Goal: Answer question/provide support

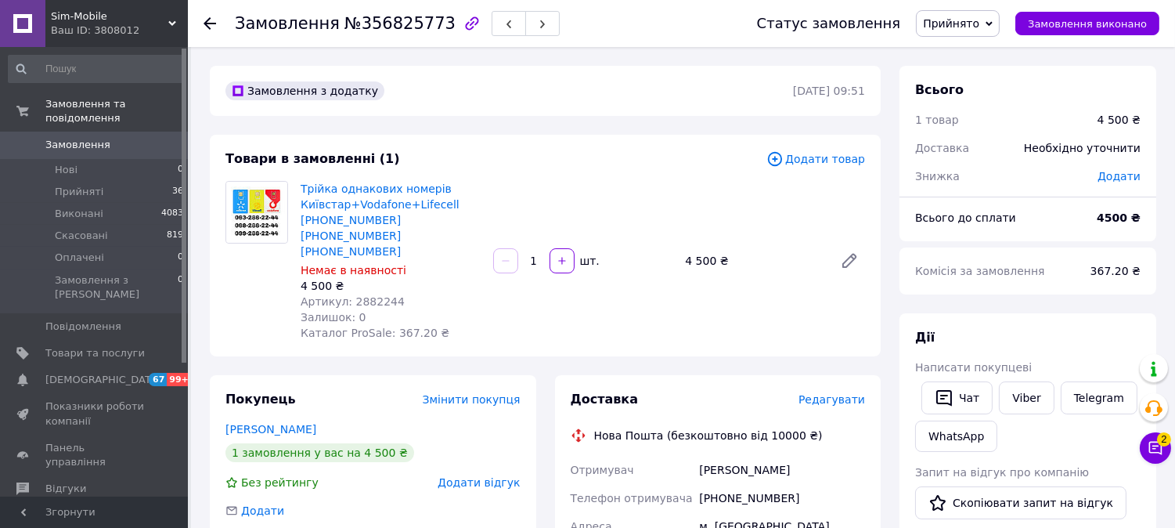
click at [398, 22] on span "№356825773" at bounding box center [400, 23] width 111 height 19
copy span "356825773"
click at [1160, 448] on icon at bounding box center [1156, 448] width 16 height 16
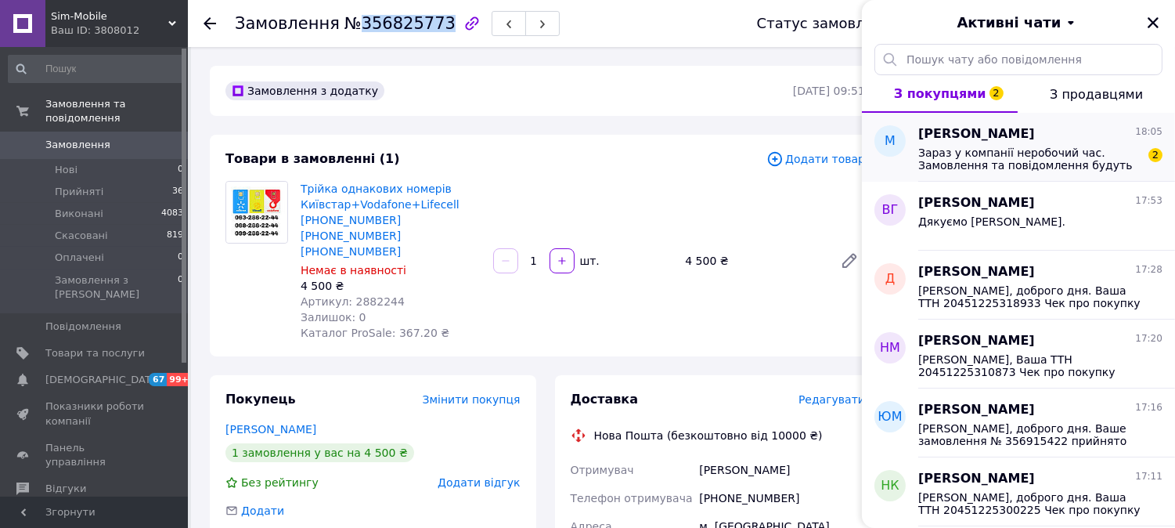
click at [1007, 158] on span "Зараз у компанії неробочий час. Замовлення та повідомлення будуть оброблені з 1…" at bounding box center [1029, 158] width 222 height 25
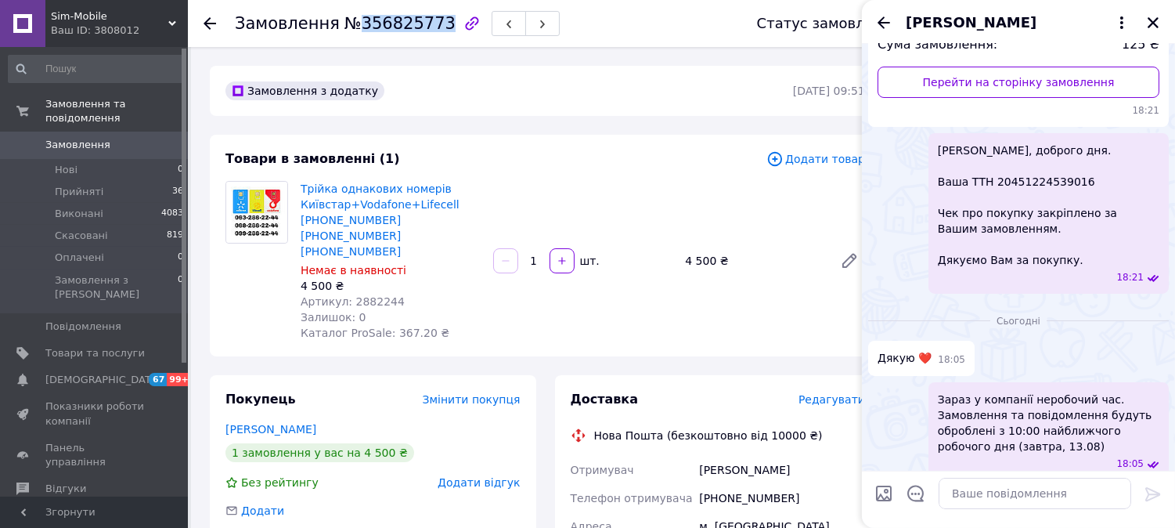
scroll to position [204, 0]
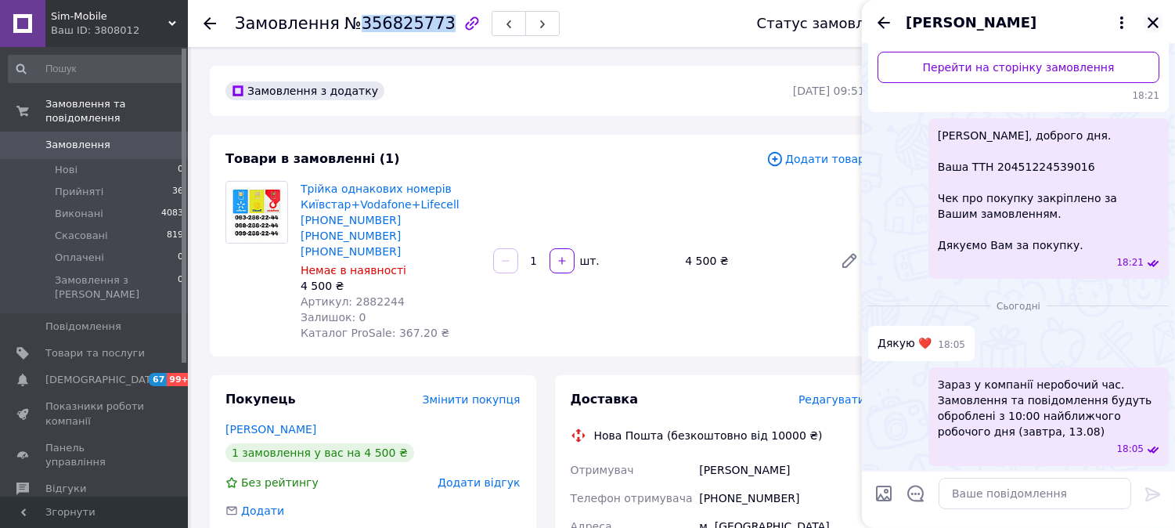
click at [1155, 22] on icon "Закрити" at bounding box center [1153, 23] width 14 height 14
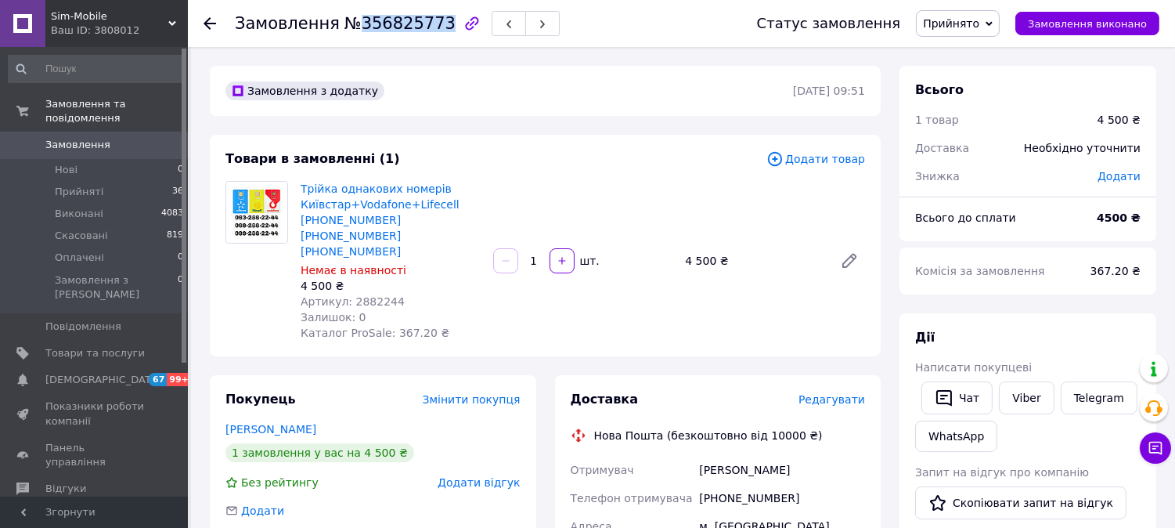
drag, startPoint x: 784, startPoint y: 457, endPoint x: 703, endPoint y: 457, distance: 80.6
click at [703, 457] on div "[PERSON_NAME]" at bounding box center [782, 470] width 172 height 28
copy div "аруца Мар'яна"
click at [406, 20] on span "№356825773" at bounding box center [400, 23] width 111 height 19
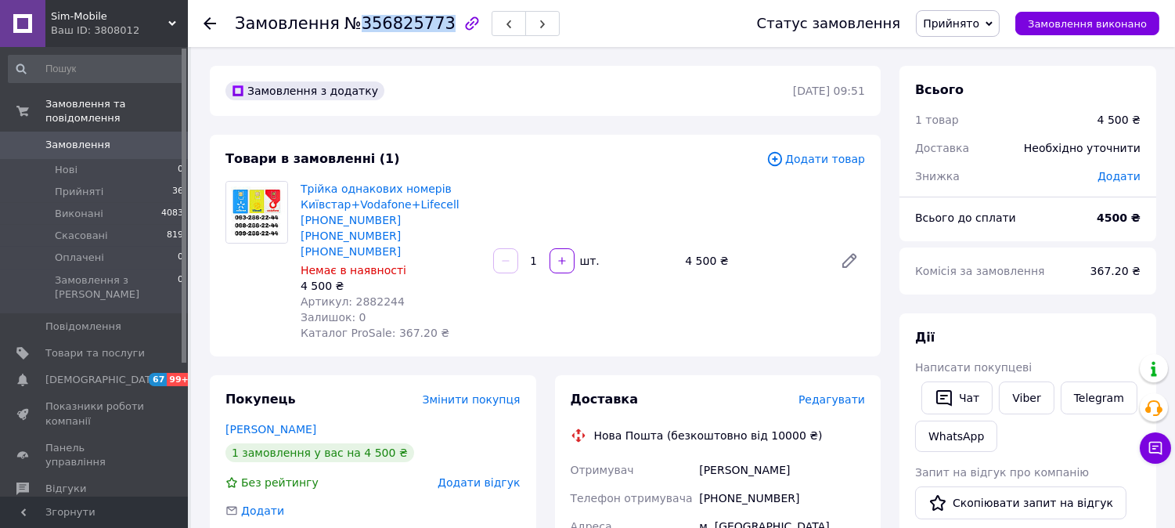
copy span "356825773"
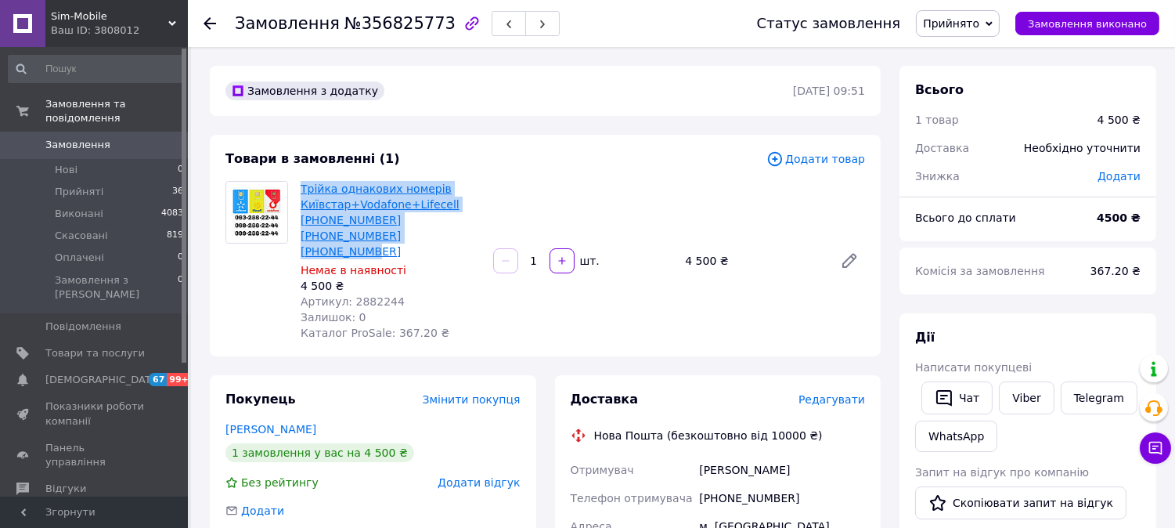
drag, startPoint x: 346, startPoint y: 236, endPoint x: 302, endPoint y: 190, distance: 63.7
click at [302, 190] on span "Трійка однакових номерів Київстар+Vodafone+Lifecell [PHONE_NUMBER] [PHONE_NUMBE…" at bounding box center [391, 220] width 180 height 78
copy link "Трійка однакових номерів Київстар+Vodafone+Lifecell [PHONE_NUMBER] [PHONE_NUMBE…"
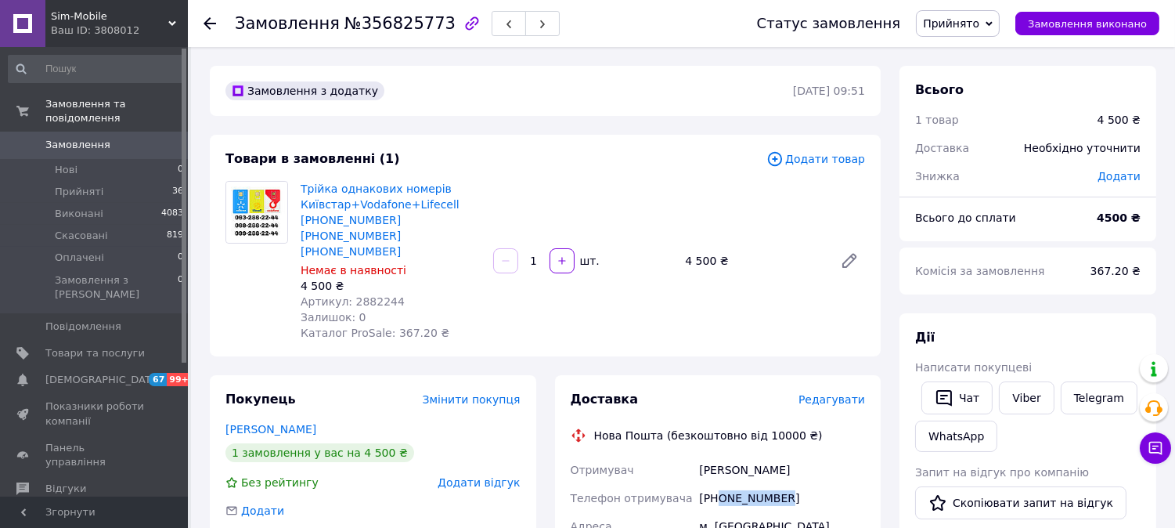
drag, startPoint x: 777, startPoint y: 483, endPoint x: 719, endPoint y: 480, distance: 58.8
click at [719, 484] on div "[PHONE_NUMBER]" at bounding box center [782, 498] width 172 height 28
copy div "0934514408"
drag, startPoint x: 783, startPoint y: 455, endPoint x: 690, endPoint y: 456, distance: 93.2
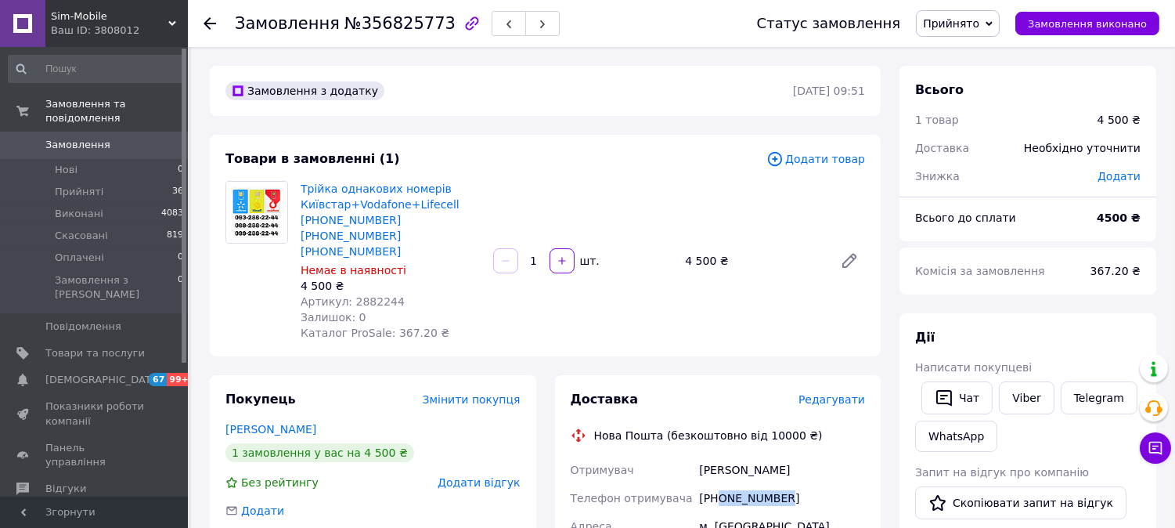
click at [741, 458] on div "[PERSON_NAME]" at bounding box center [782, 470] width 172 height 28
drag, startPoint x: 702, startPoint y: 451, endPoint x: 785, endPoint y: 457, distance: 83.2
click at [785, 457] on div "[PERSON_NAME]" at bounding box center [782, 470] width 172 height 28
copy div "[PERSON_NAME]"
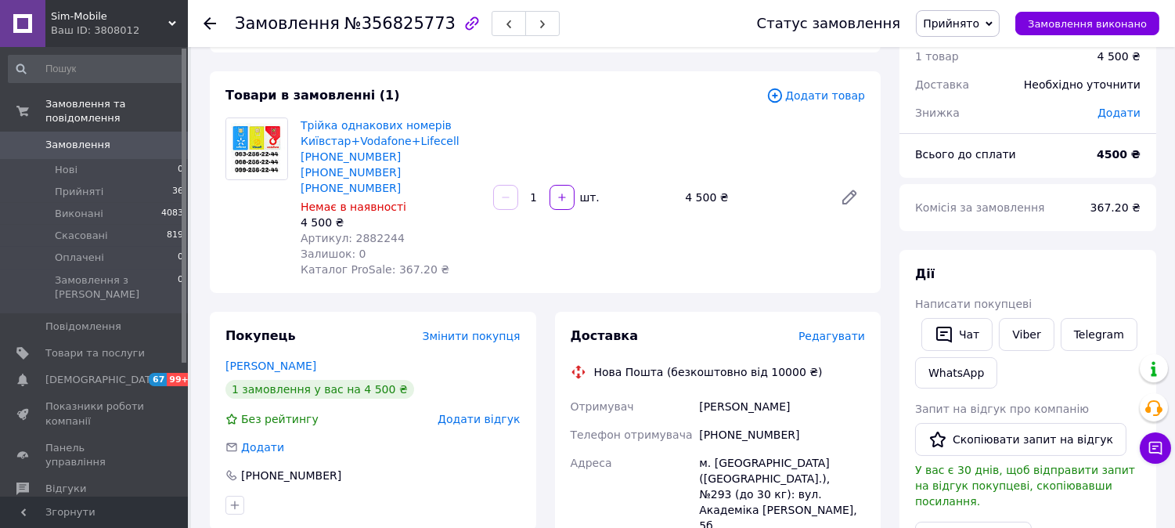
scroll to position [261, 0]
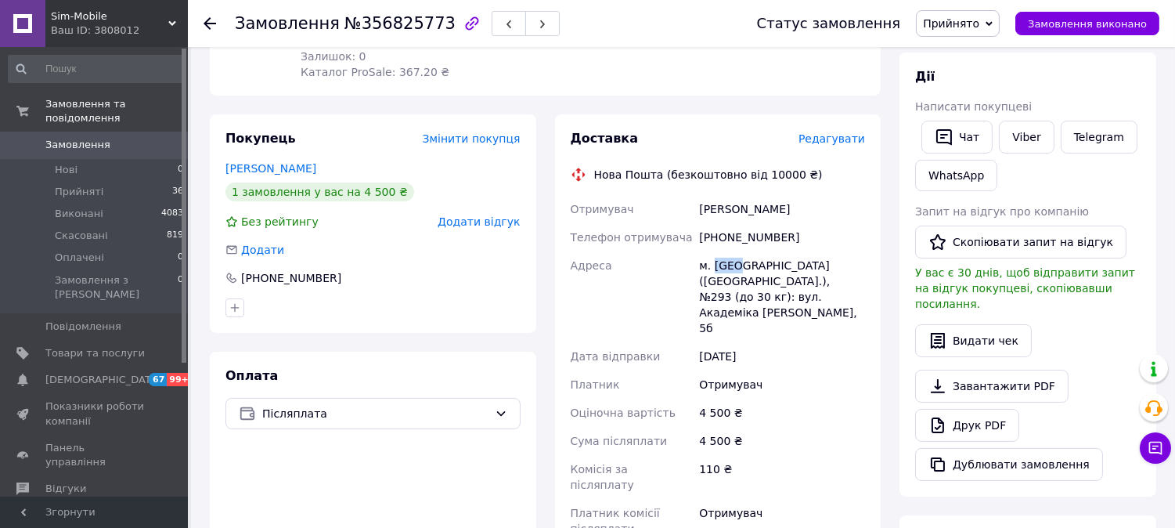
drag, startPoint x: 713, startPoint y: 246, endPoint x: 734, endPoint y: 251, distance: 20.9
click at [734, 251] on div "м. [GEOGRAPHIC_DATA] ([GEOGRAPHIC_DATA].), №293 (до 30 кг): вул. Академіка [PER…" at bounding box center [782, 296] width 172 height 91
copy div "[GEOGRAPHIC_DATA]"
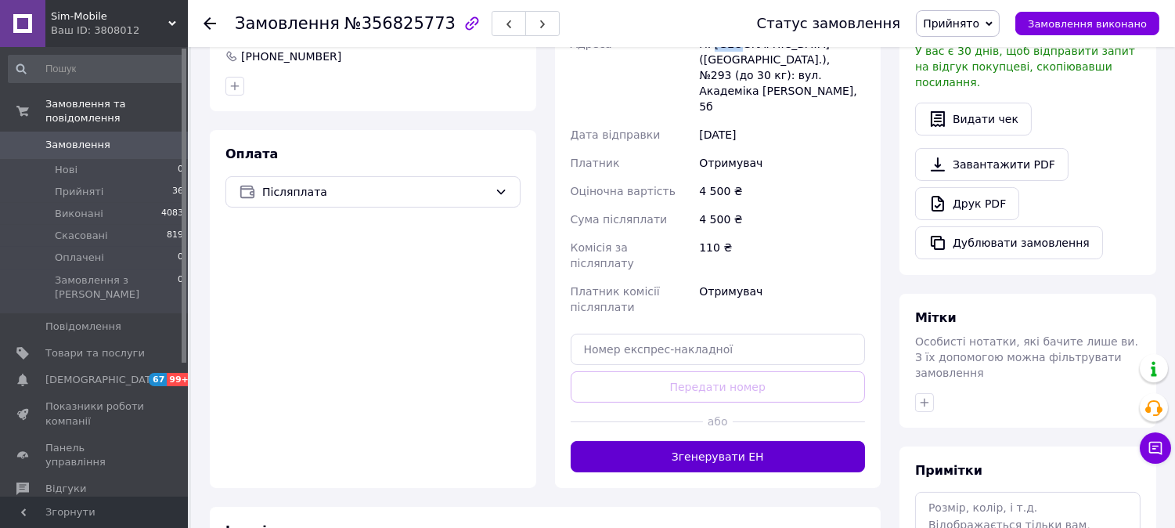
scroll to position [596, 0]
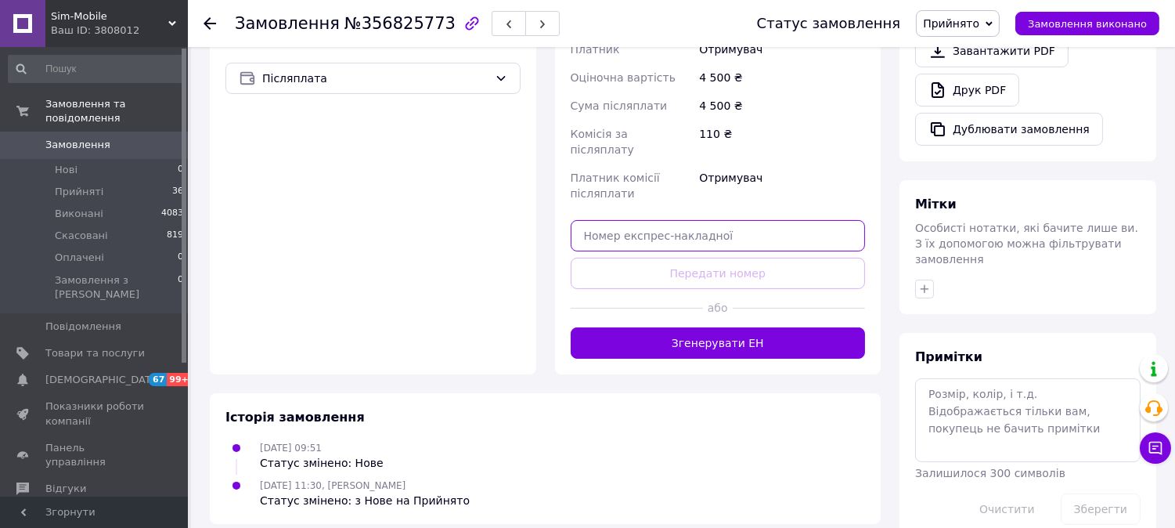
click at [693, 220] on input "text" at bounding box center [718, 235] width 295 height 31
paste input "20451225367773"
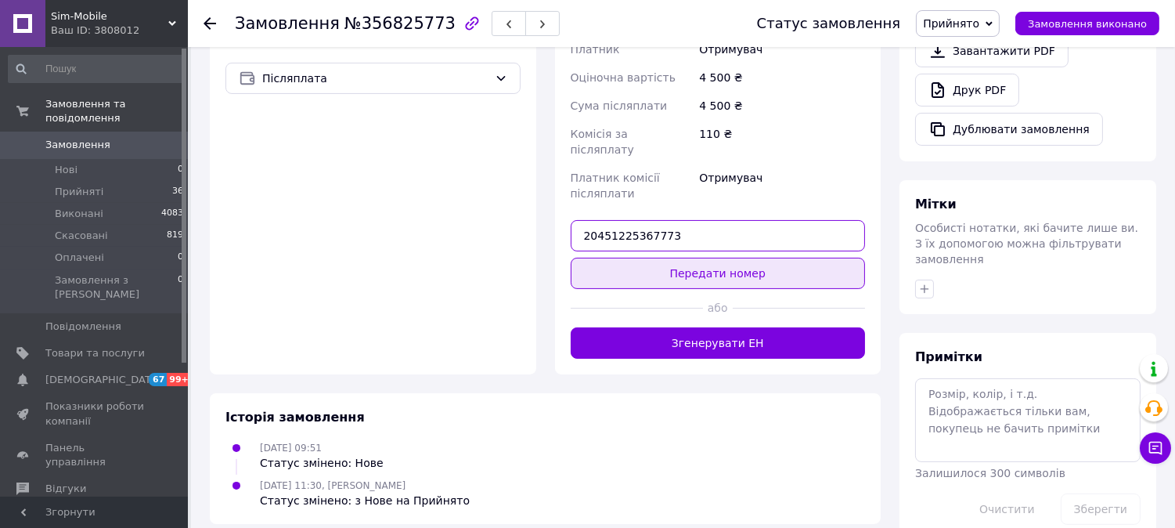
type input "20451225367773"
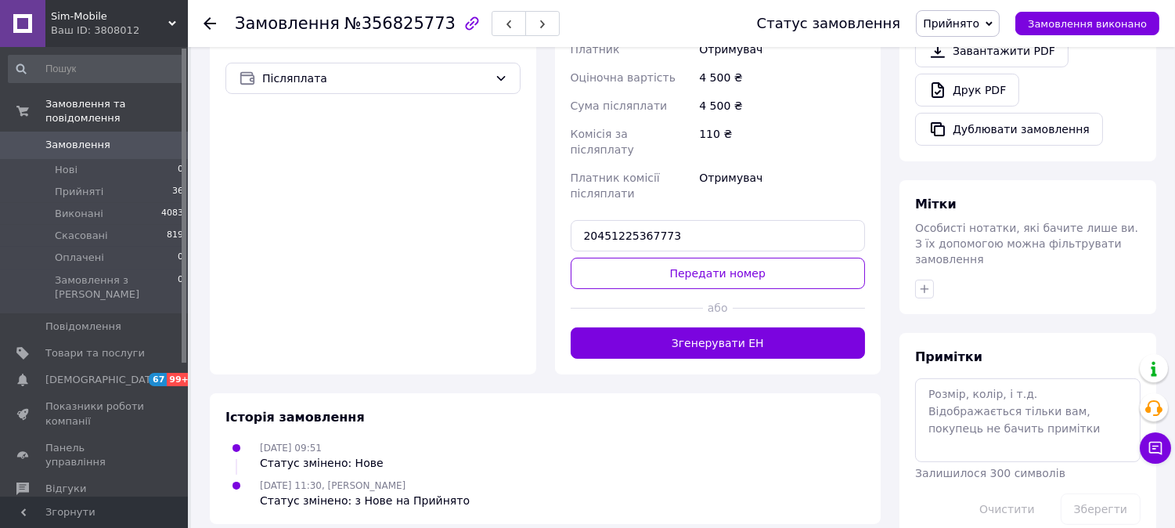
click at [744, 258] on button "Передати номер" at bounding box center [718, 273] width 295 height 31
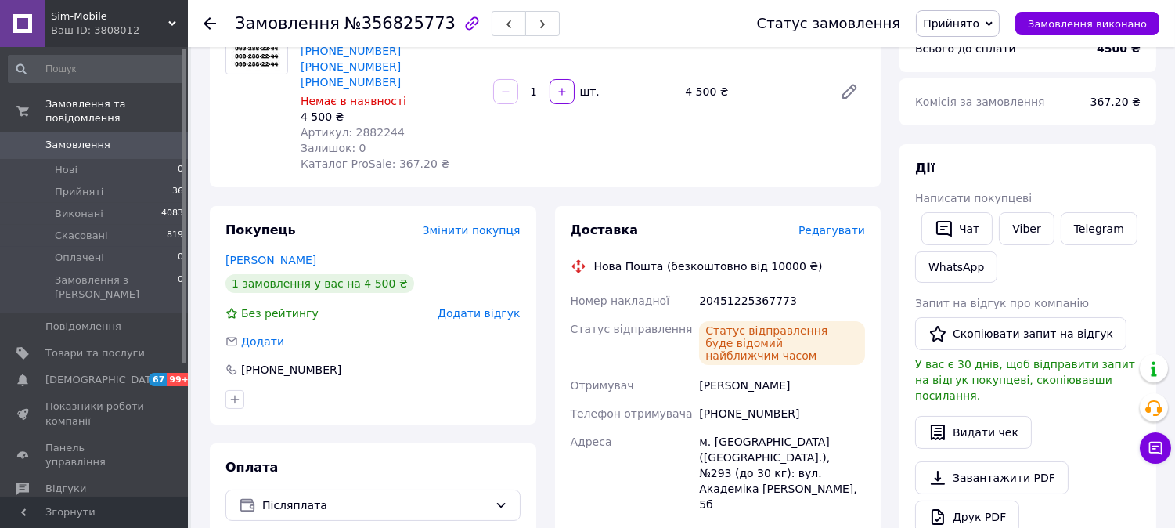
scroll to position [174, 0]
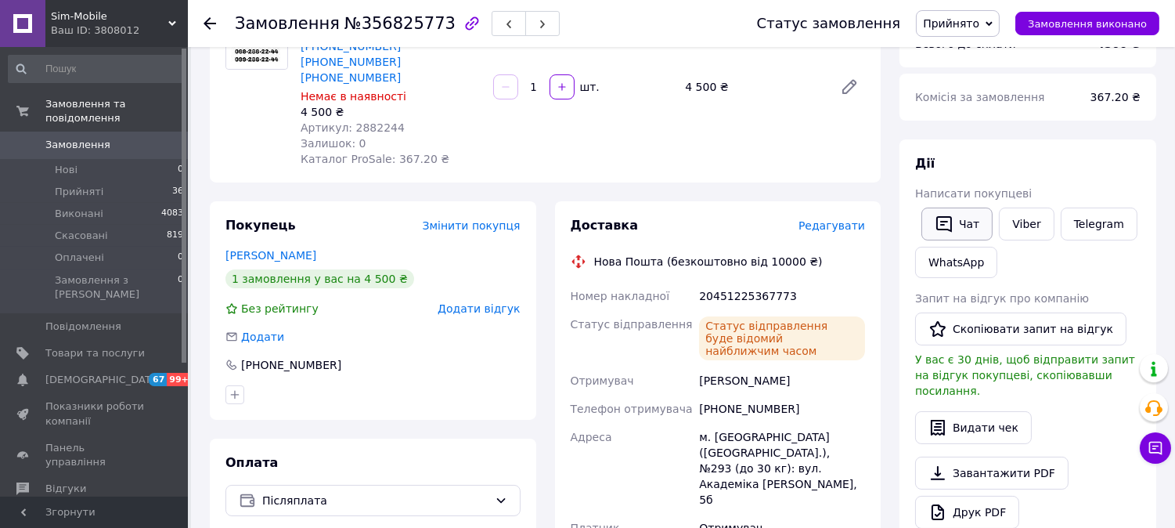
click at [955, 222] on button "Чат" at bounding box center [957, 223] width 71 height 33
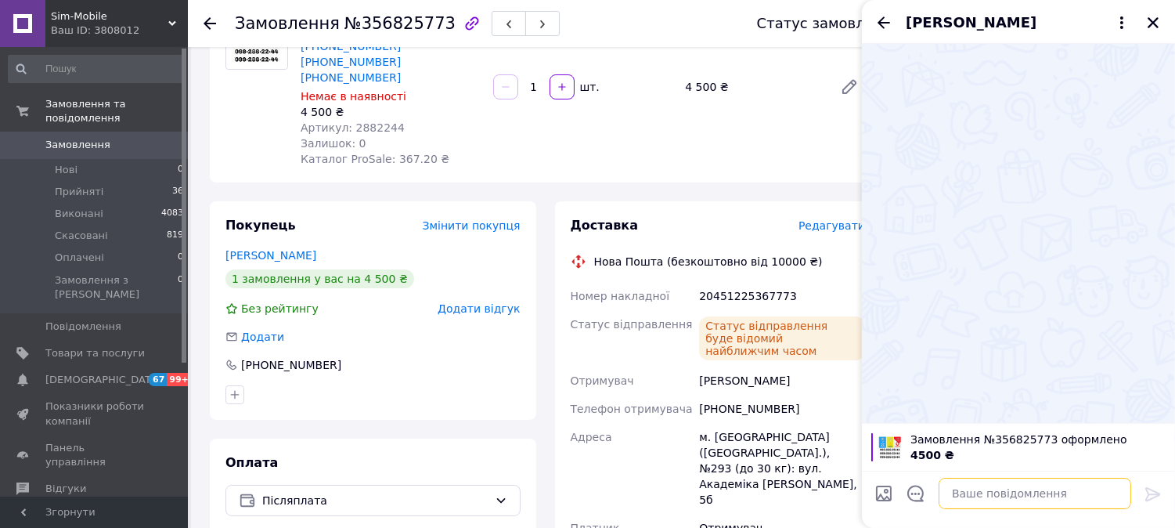
click at [990, 497] on textarea at bounding box center [1035, 493] width 193 height 31
paste textarea "20451225367773"
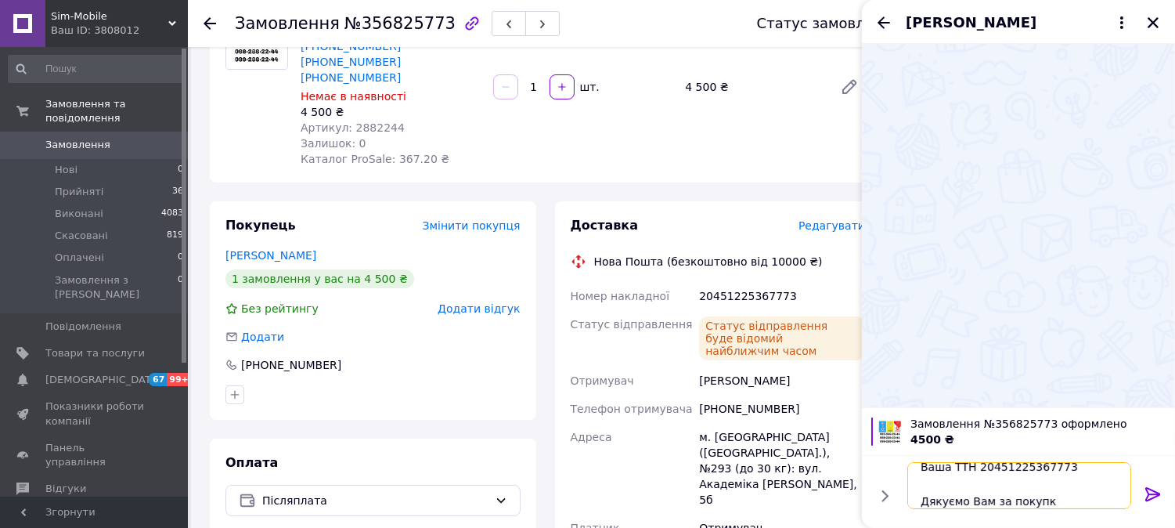
scroll to position [35, 0]
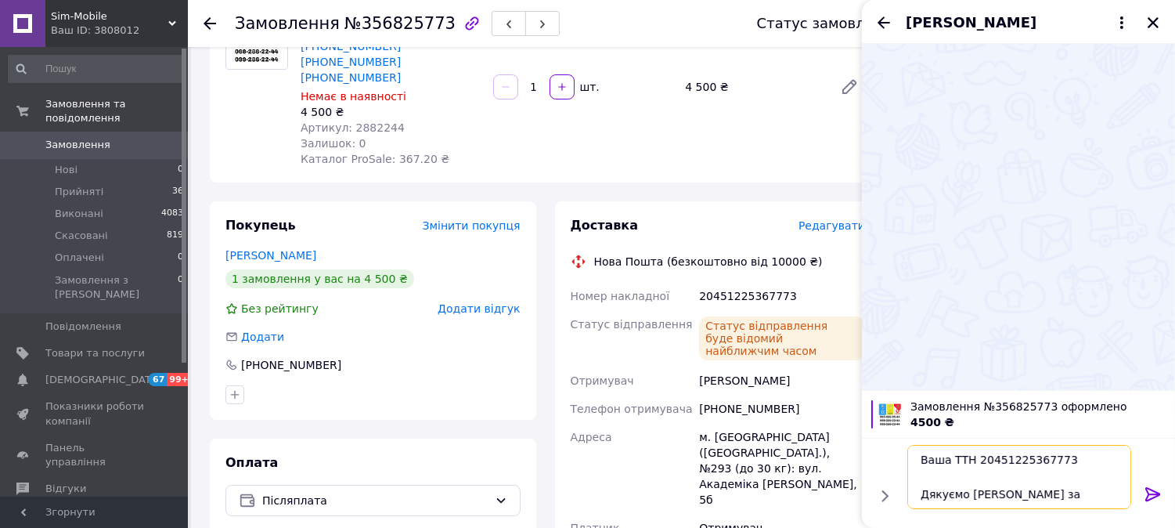
type textarea "Мар'яна, доброго дня. Ваша ТТН 20451225367773 Дякуємо [PERSON_NAME] за покупку."
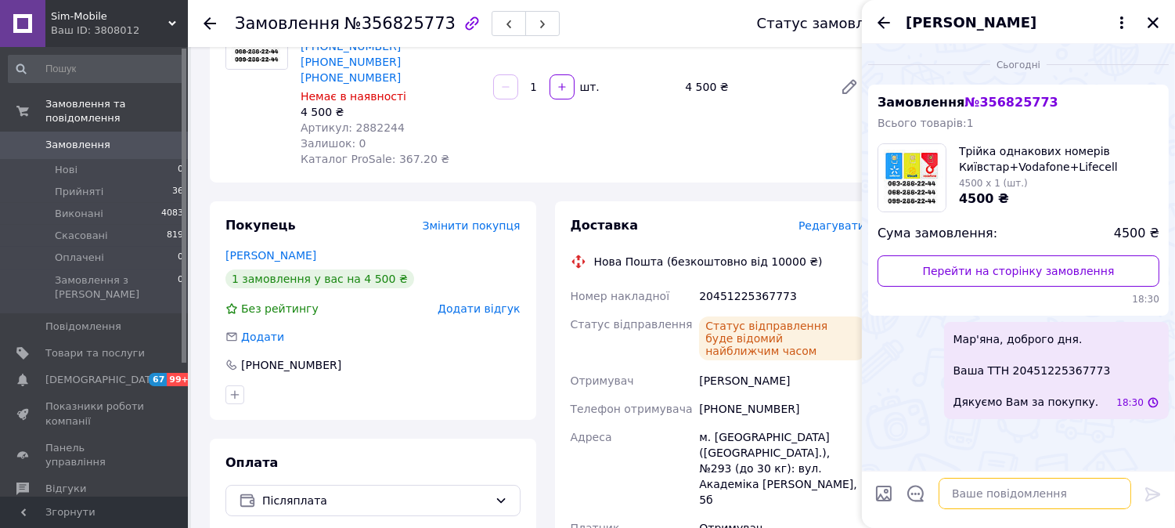
scroll to position [0, 0]
click at [1154, 20] on icon "Закрити" at bounding box center [1153, 23] width 14 height 14
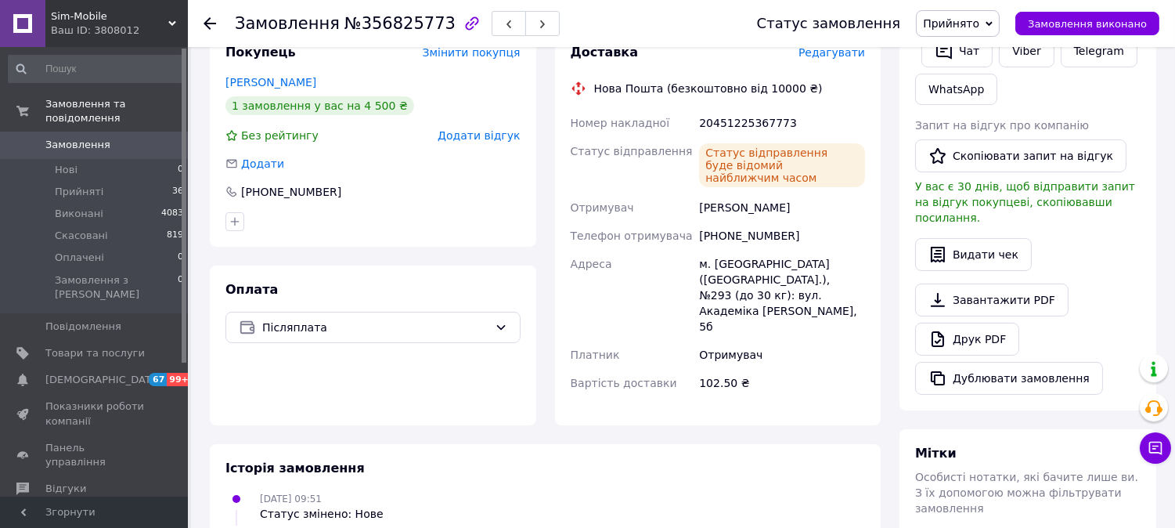
scroll to position [348, 0]
drag, startPoint x: 776, startPoint y: 204, endPoint x: 702, endPoint y: 207, distance: 74.4
click at [702, 221] on div "[PHONE_NUMBER]" at bounding box center [782, 235] width 172 height 28
copy div "[PHONE_NUMBER]"
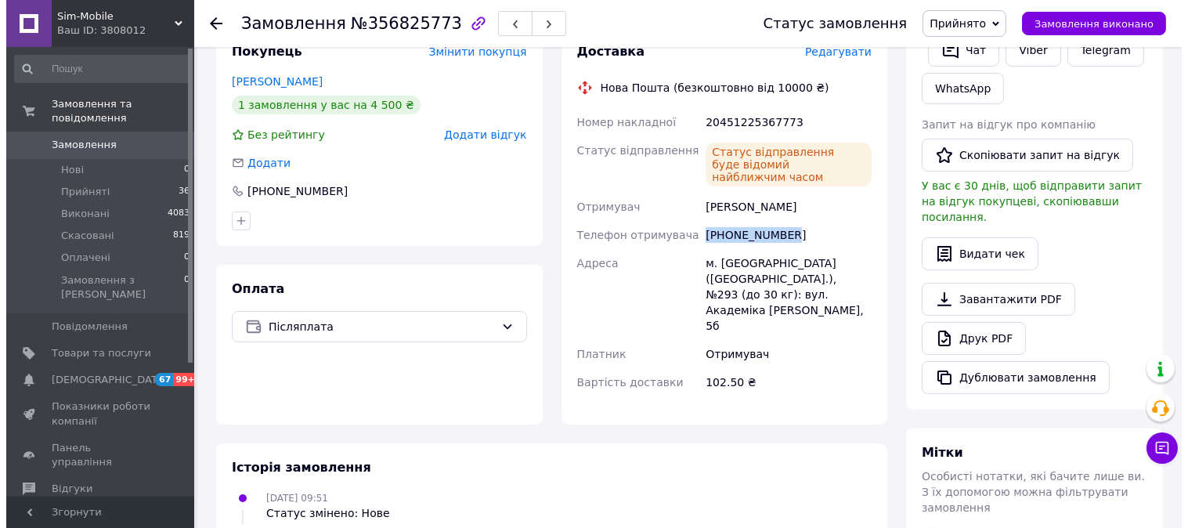
scroll to position [521, 0]
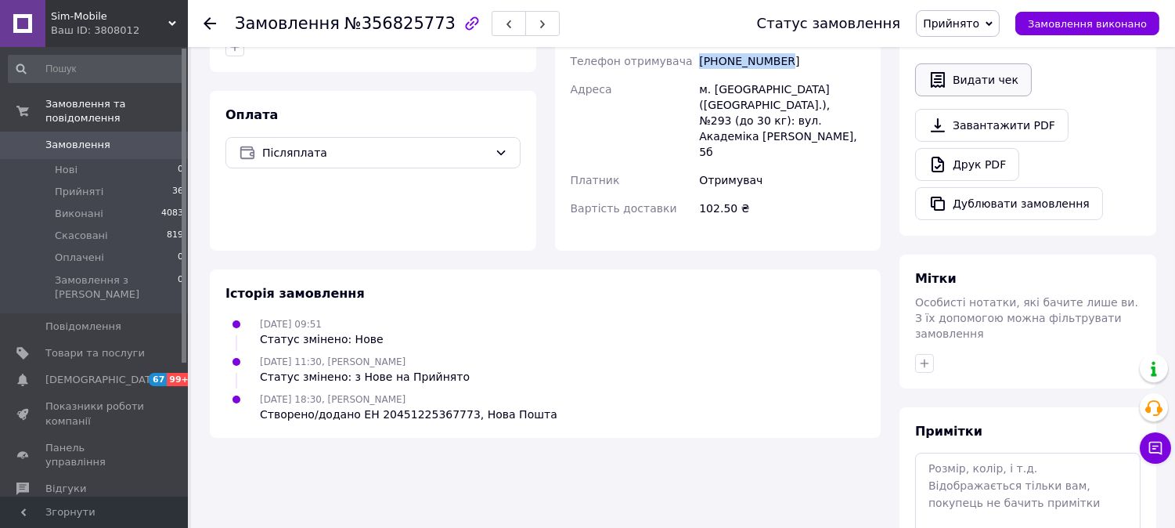
click at [977, 65] on button "Видати чек" at bounding box center [973, 79] width 117 height 33
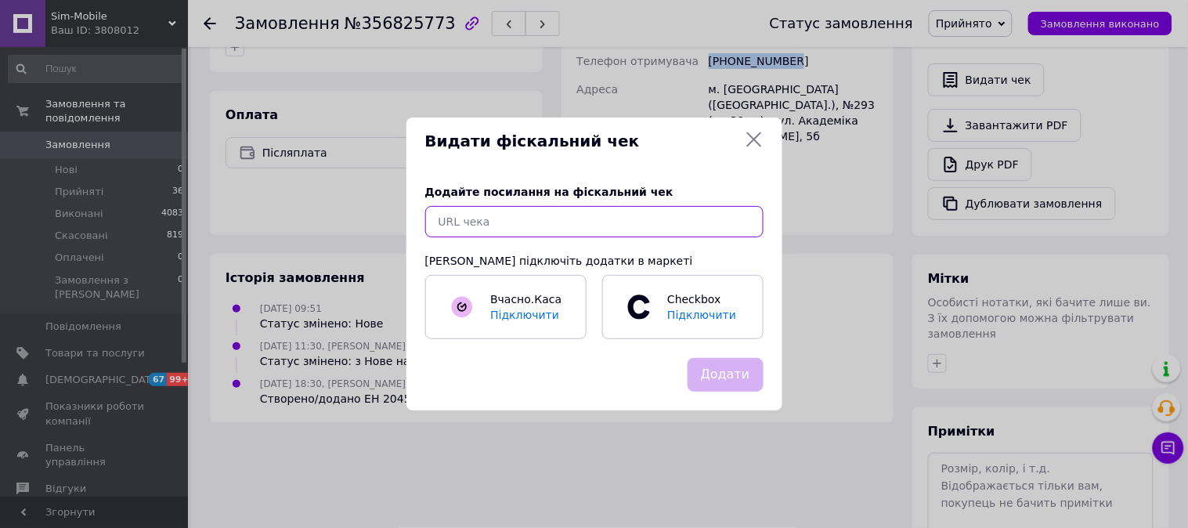
click at [530, 220] on input "text" at bounding box center [594, 221] width 338 height 31
paste input "[URL][DOMAIN_NAME]"
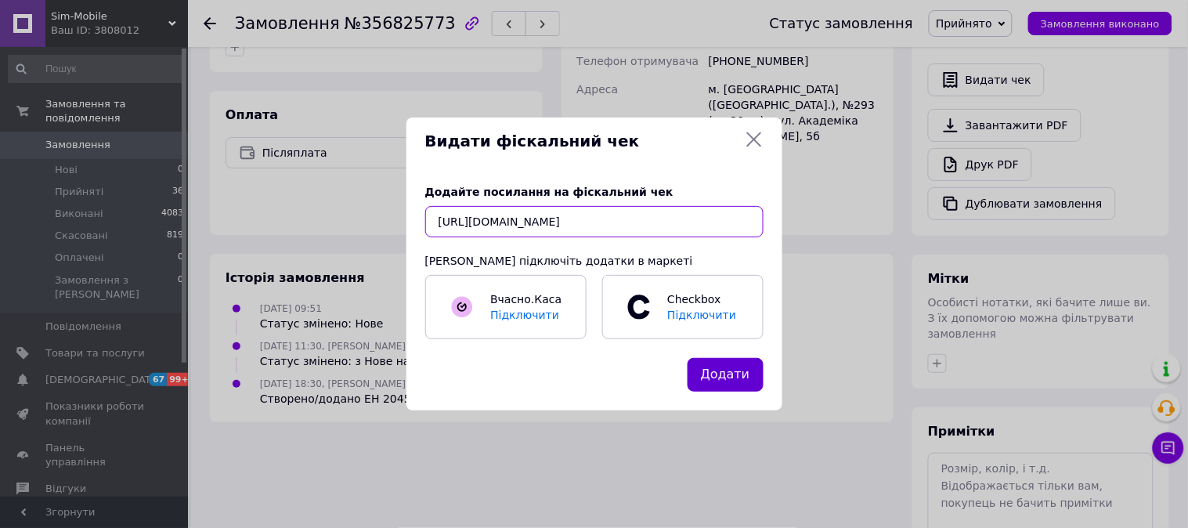
type input "[URL][DOMAIN_NAME]"
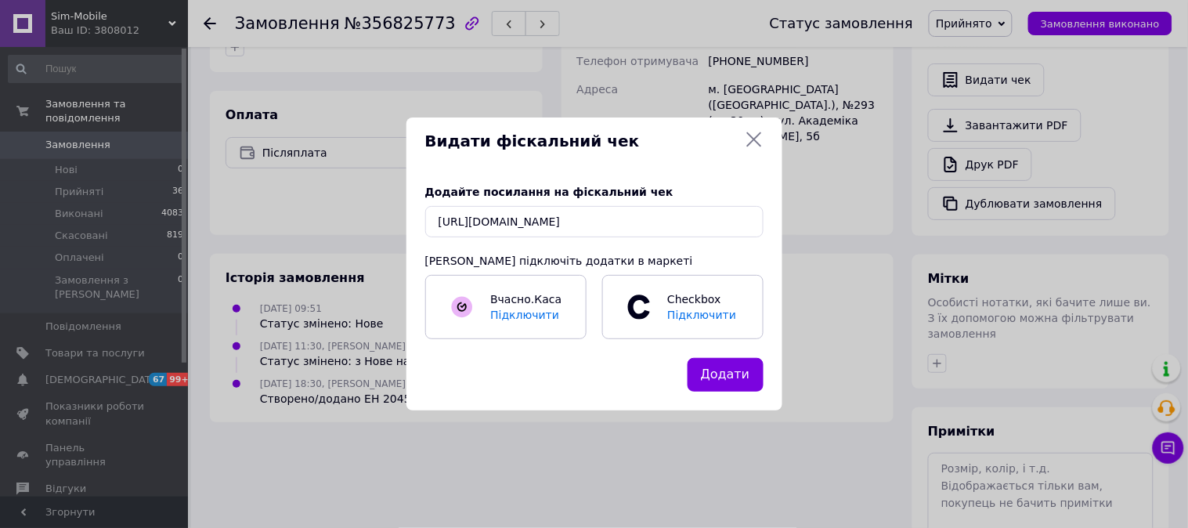
click at [723, 364] on button "Додати" at bounding box center [725, 375] width 76 height 34
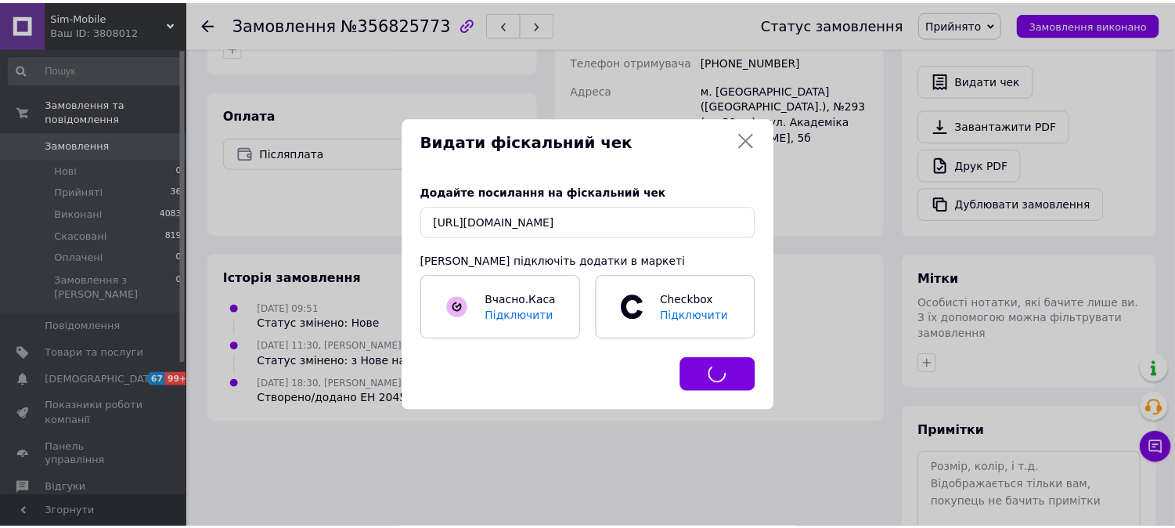
scroll to position [0, 0]
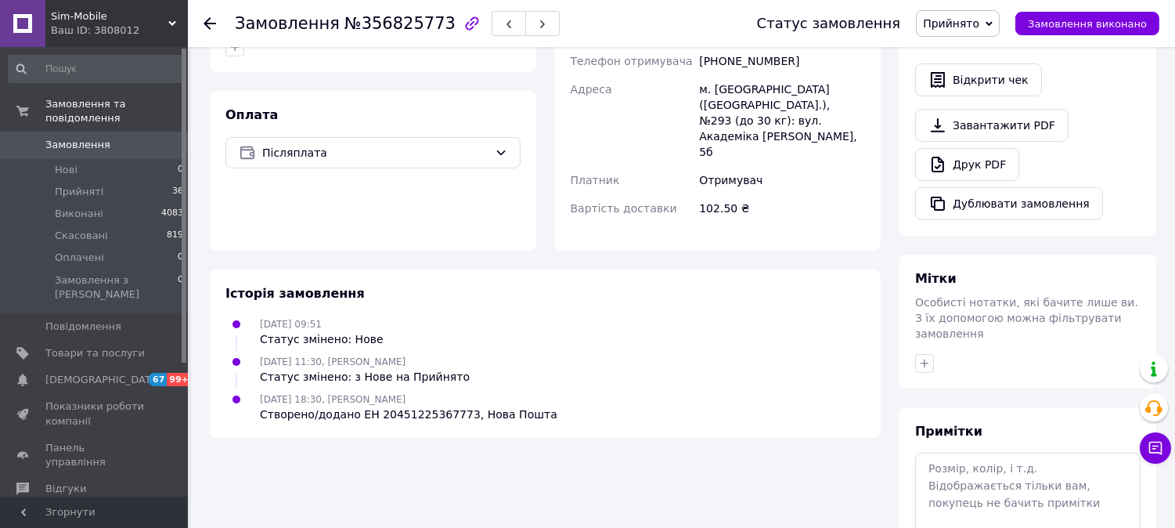
click at [81, 138] on span "Замовлення" at bounding box center [77, 145] width 65 height 14
